Goal: Information Seeking & Learning: Learn about a topic

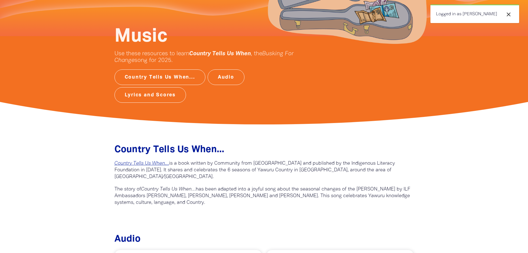
scroll to position [111, 0]
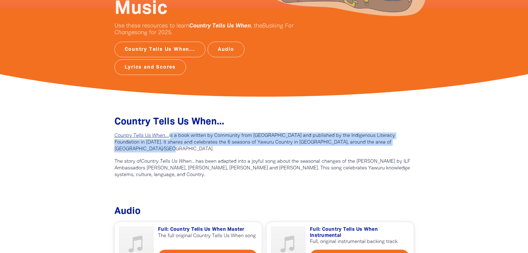
drag, startPoint x: 171, startPoint y: 136, endPoint x: 195, endPoint y: 151, distance: 28.5
click at [195, 151] on p "Country Tells Us When… is a book written by Community from [GEOGRAPHIC_DATA] an…" at bounding box center [263, 142] width 299 height 20
copy p "is a book written by Community from [GEOGRAPHIC_DATA] and published by the Indi…"
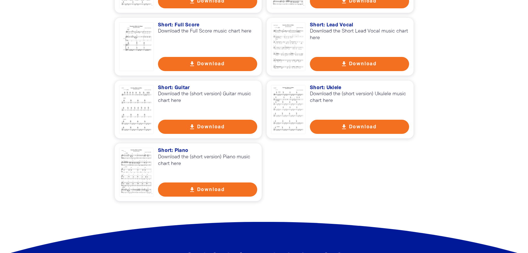
scroll to position [832, 0]
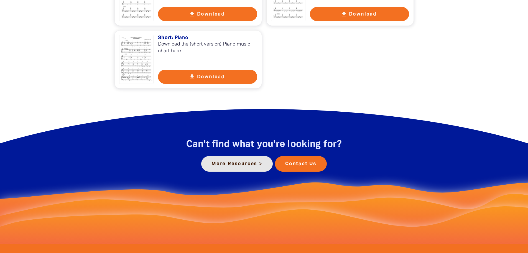
click at [237, 164] on link "More Resources >" at bounding box center [237, 164] width 72 height 16
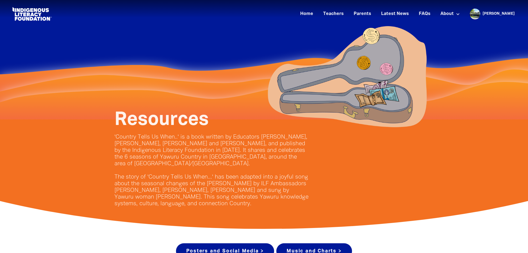
click at [37, 17] on link at bounding box center [32, 14] width 42 height 17
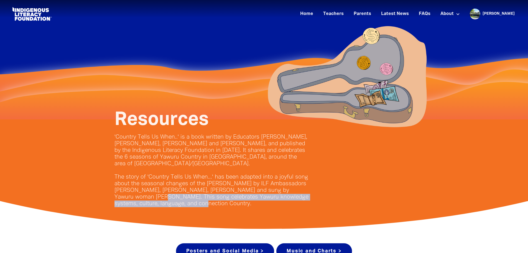
drag, startPoint x: 169, startPoint y: 205, endPoint x: 114, endPoint y: 198, distance: 55.1
click at [114, 198] on div "Resources 'Country Tells Us When..' is a book written by Educators [PERSON_NAME…" at bounding box center [211, 173] width 211 height 68
click at [254, 208] on div "Resources 'Country Tells Us When..' is a book written by Educators [PERSON_NAME…" at bounding box center [264, 172] width 333 height 107
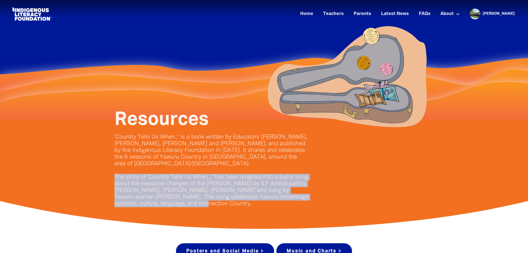
drag, startPoint x: 169, startPoint y: 205, endPoint x: 101, endPoint y: 175, distance: 74.8
click at [101, 175] on div "Resources 'Country Tells Us When..' is a book written by Educators [PERSON_NAME…" at bounding box center [264, 172] width 333 height 107
copy p "The story of 'Country Tells Us When...' has been adapted into a joyful song abo…"
